Goal: Navigation & Orientation: Find specific page/section

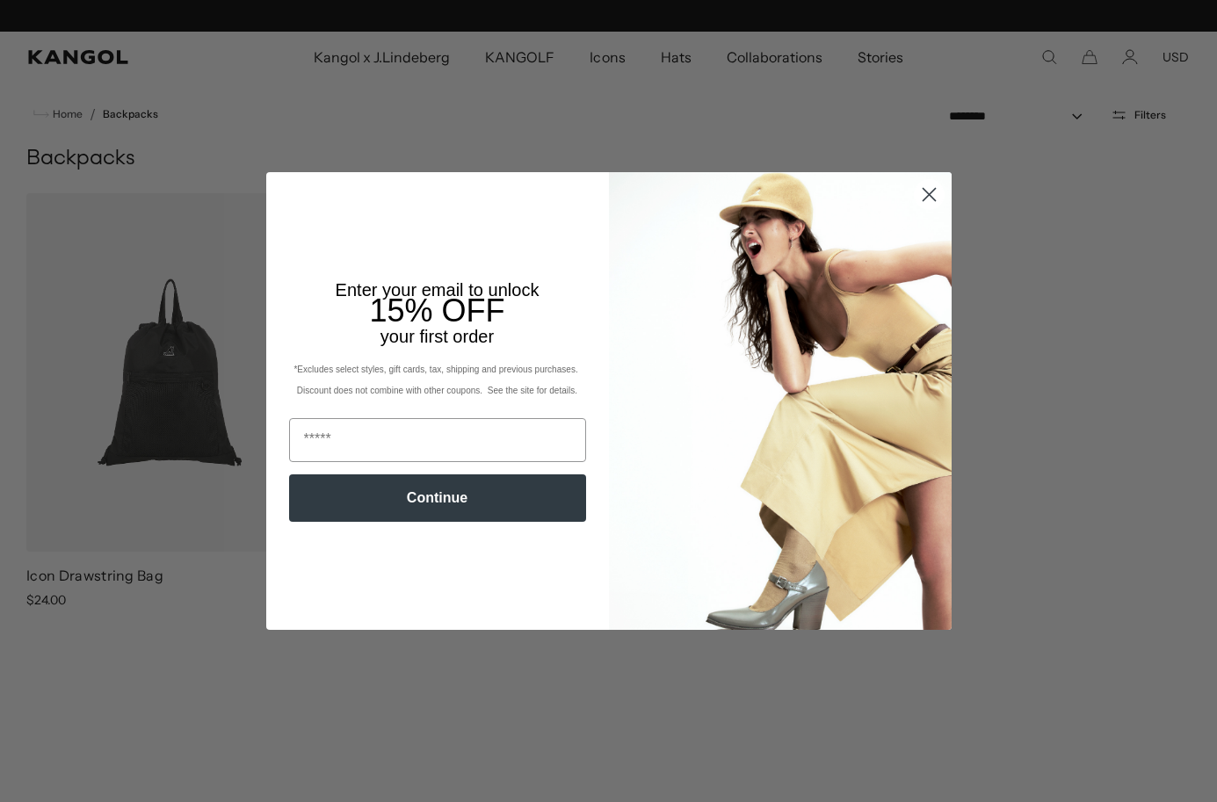
click at [927, 190] on circle "Close dialog" at bounding box center [928, 194] width 29 height 29
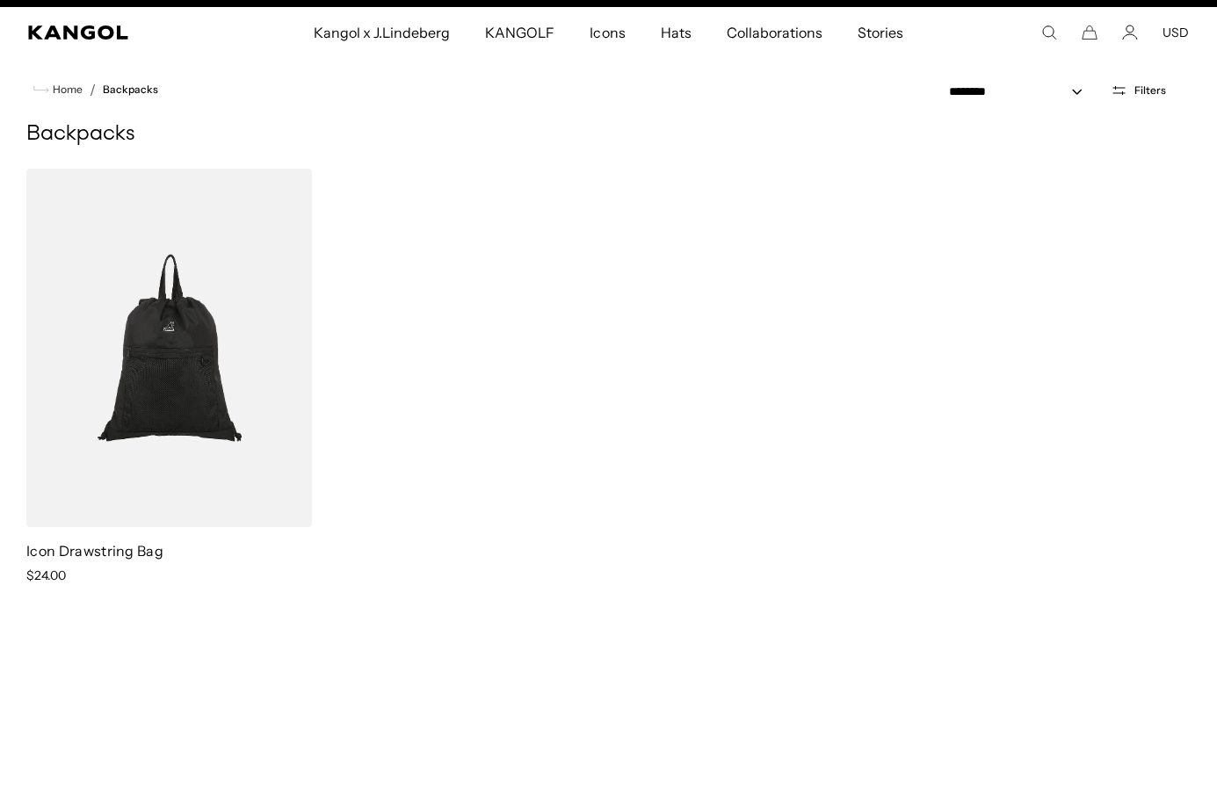
scroll to position [0, 362]
